Goal: Communication & Community: Answer question/provide support

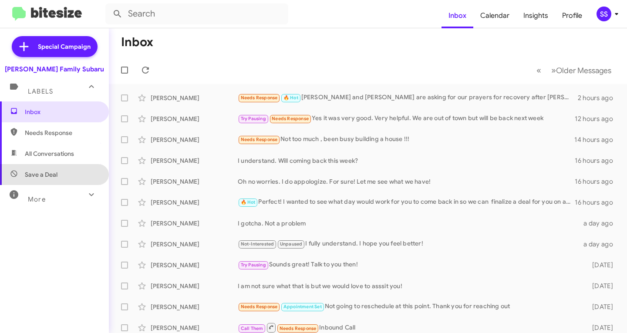
click at [60, 170] on span "Save a Deal" at bounding box center [54, 174] width 109 height 21
type input "in:not-interested"
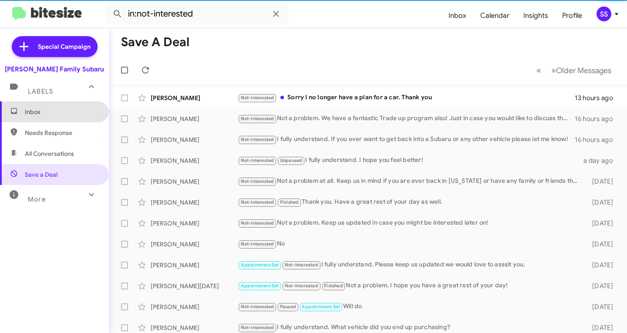
click at [60, 110] on span "Inbox" at bounding box center [62, 112] width 74 height 9
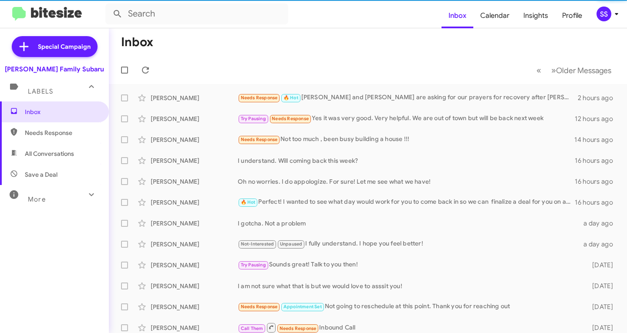
click at [49, 173] on span "Save a Deal" at bounding box center [41, 174] width 33 height 9
type input "in:not-interested"
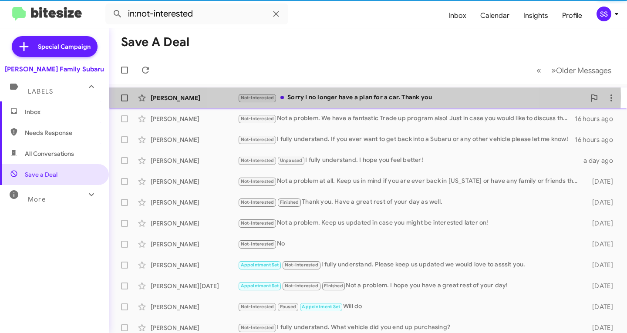
click at [358, 97] on div "Not-Interested Sorry I no longer have a plan for a car. Thank you" at bounding box center [412, 98] width 348 height 10
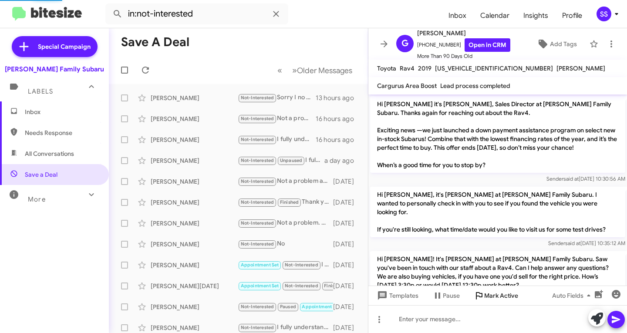
scroll to position [925, 0]
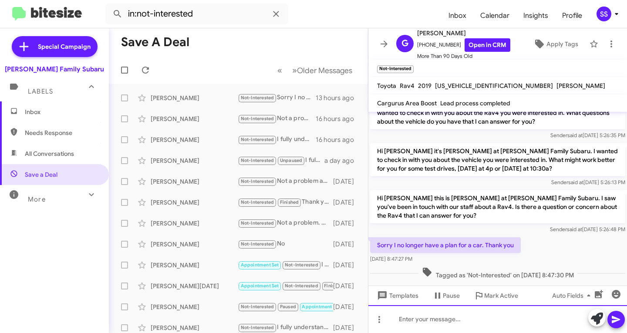
click at [466, 321] on div at bounding box center [497, 319] width 259 height 28
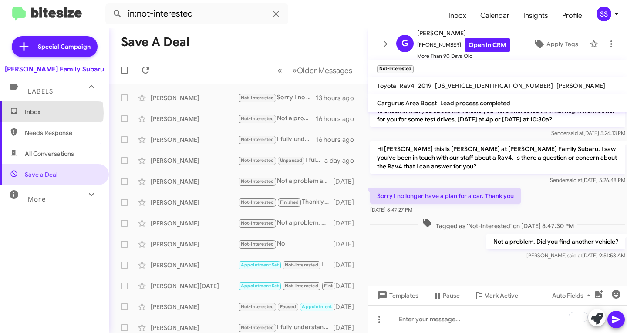
click at [46, 113] on span "Inbox" at bounding box center [62, 112] width 74 height 9
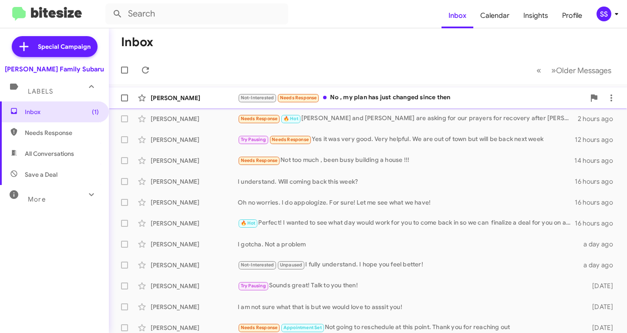
click at [375, 97] on div "Not-Interested Needs Response No , my plan has just changed since then" at bounding box center [412, 98] width 348 height 10
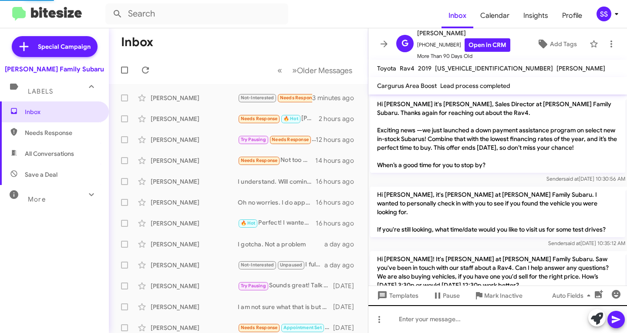
scroll to position [989, 0]
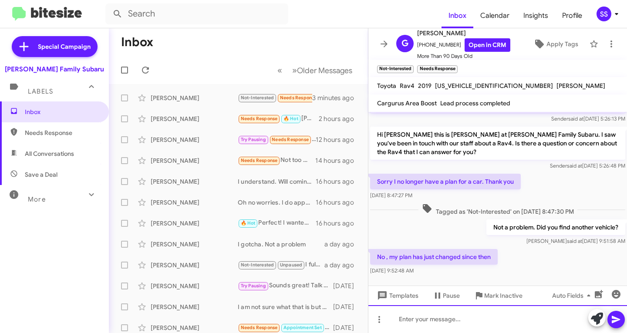
click at [469, 312] on div at bounding box center [497, 319] width 259 height 28
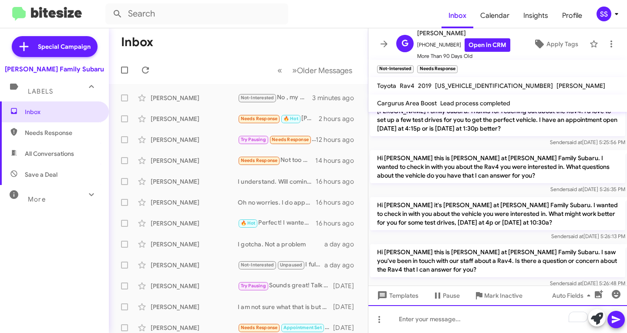
scroll to position [1047, 0]
